Goal: Go to known website: Access a specific website the user already knows

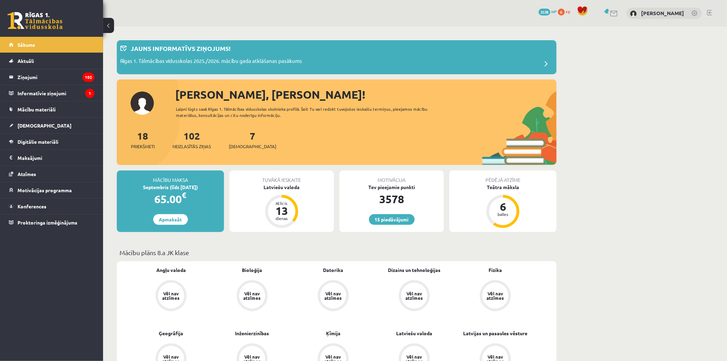
click at [191, 50] on p "Jauns informatīvs ziņojums!" at bounding box center [181, 48] width 100 height 9
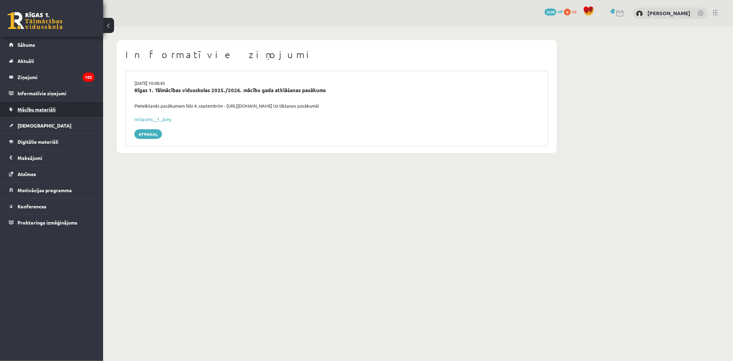
click at [69, 112] on link "Mācību materiāli" at bounding box center [52, 109] width 86 height 16
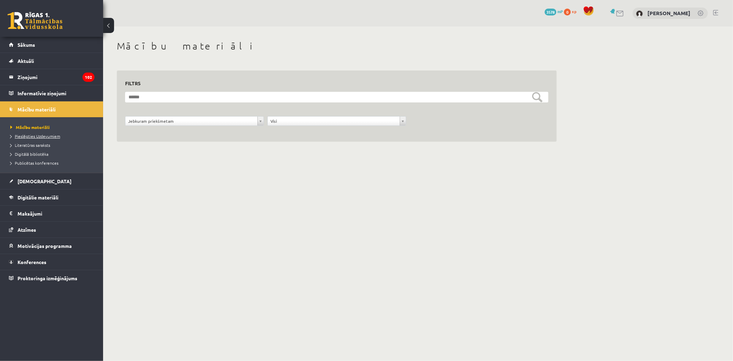
click at [38, 138] on link "Pieslēgties Uzdevumiem" at bounding box center [53, 136] width 86 height 6
